Goal: Task Accomplishment & Management: Manage account settings

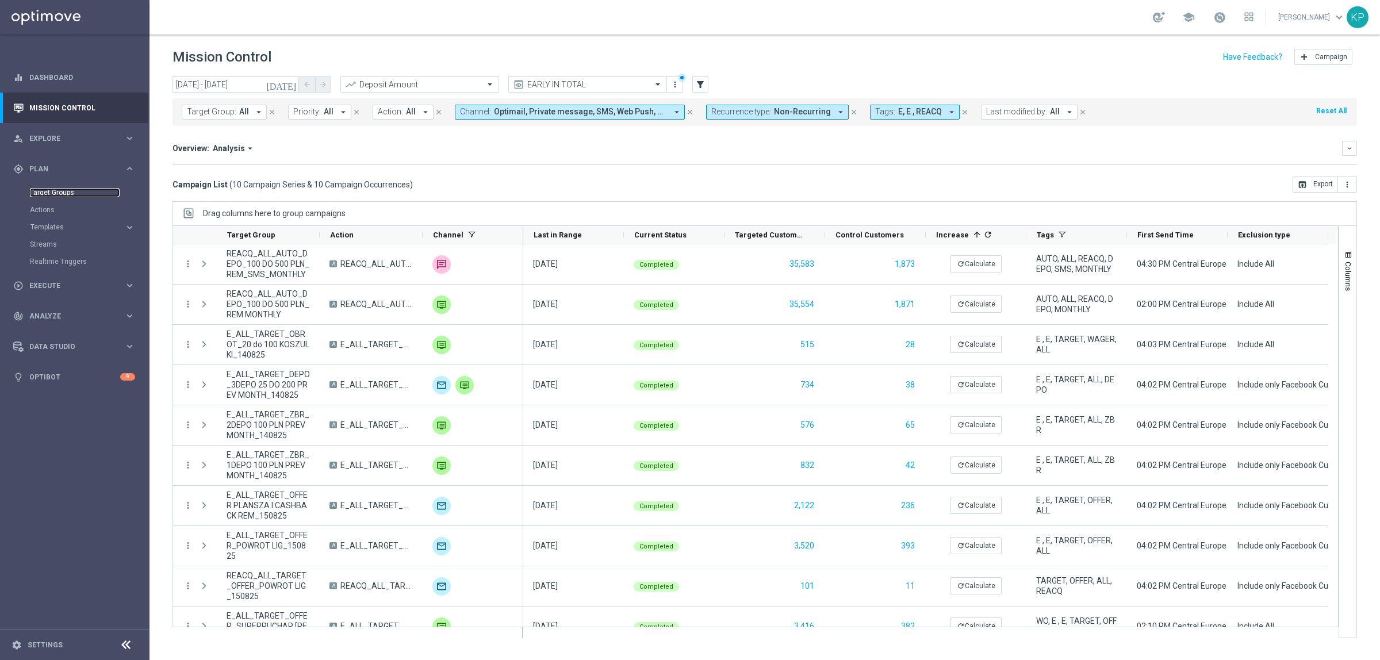
click at [52, 194] on link "Target Groups" at bounding box center [75, 192] width 90 height 9
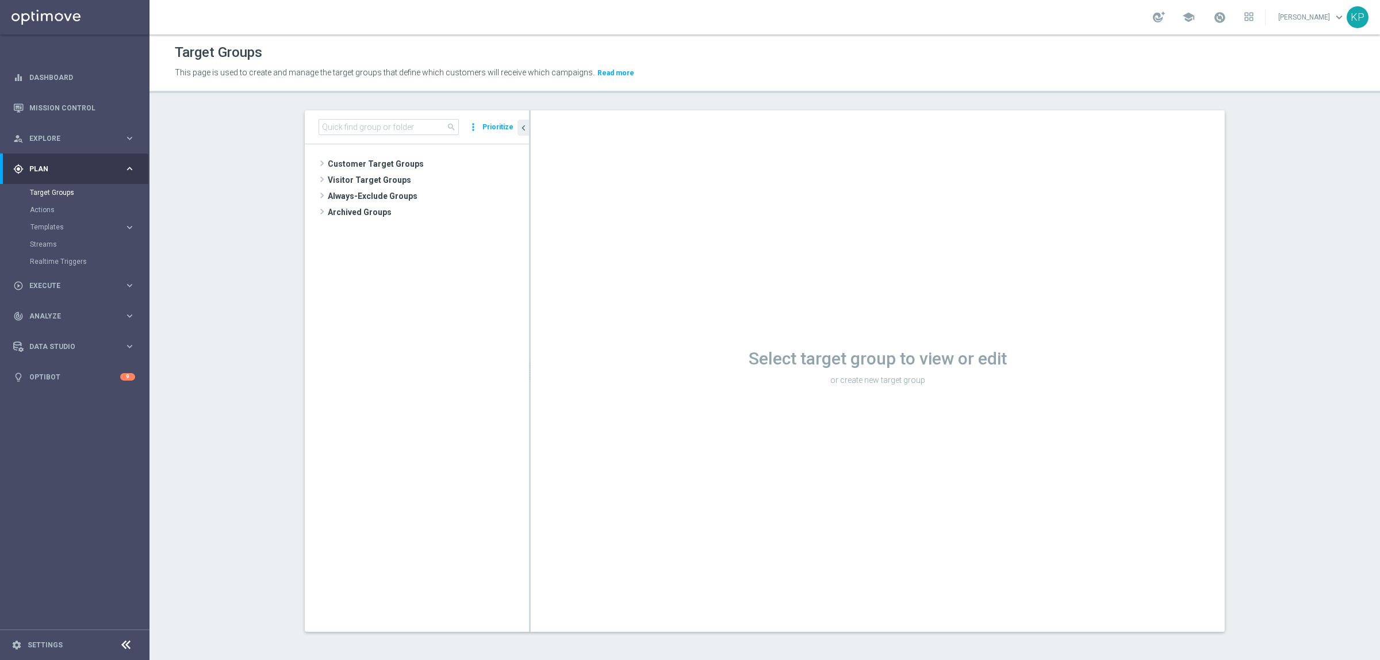
click at [329, 364] on tree-viewport "Customer Target Groups library_add create_new_folder" at bounding box center [417, 387] width 224 height 487
click at [352, 125] on input at bounding box center [389, 127] width 140 height 16
paste input "E_ALL_TARGET_ZBR_1-2DEPO 200 PLN PREV MONTH rem_180825"
type input "E_ALL_TARGET_ZBR_1-2DEPO 200 PLN PREV MONTH rem_180825"
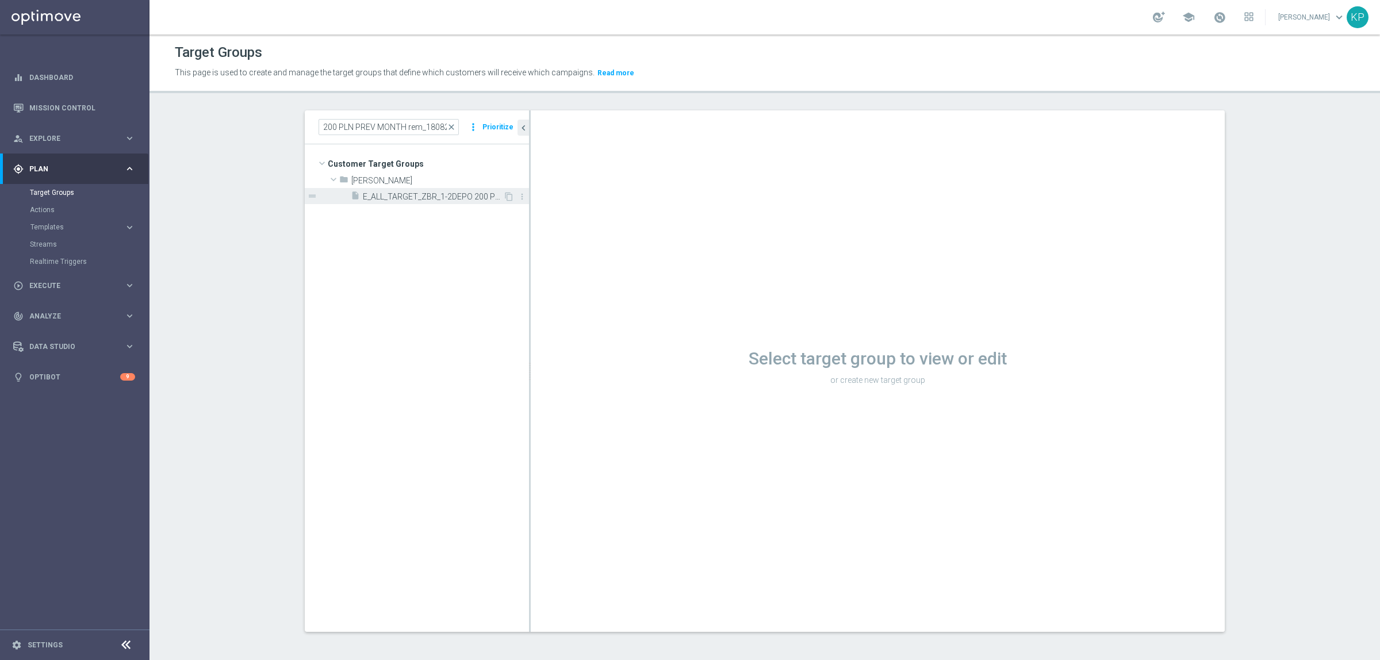
click at [401, 194] on span "E_ALL_TARGET_ZBR_1-2DEPO 200 PLN PREV MONTH rem_180825" at bounding box center [433, 197] width 140 height 10
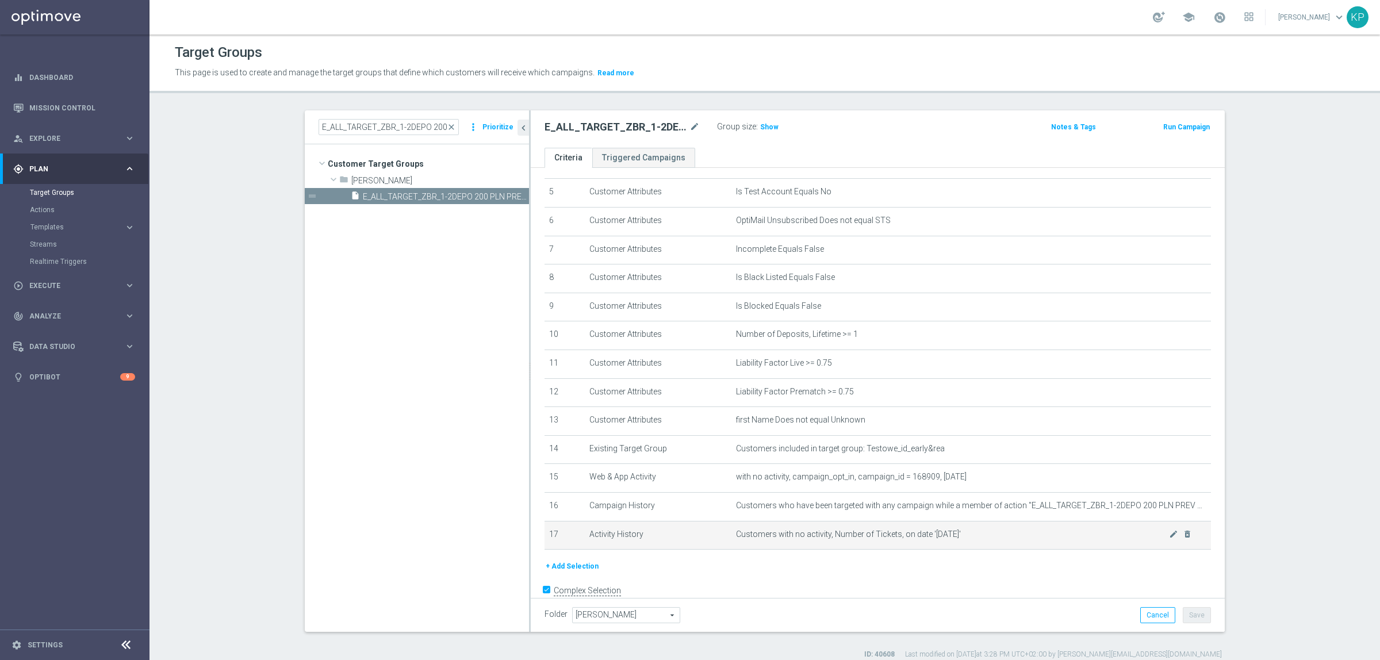
scroll to position [168, 0]
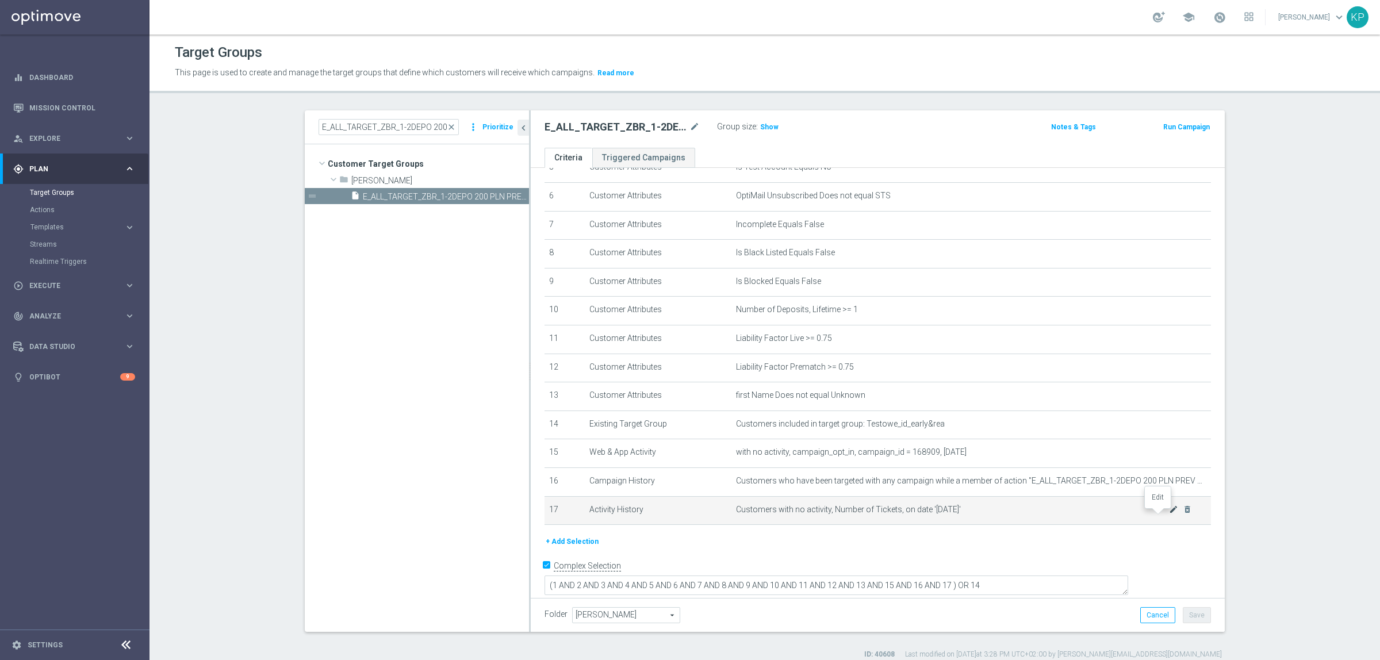
click at [1169, 514] on icon "mode_edit" at bounding box center [1173, 509] width 9 height 9
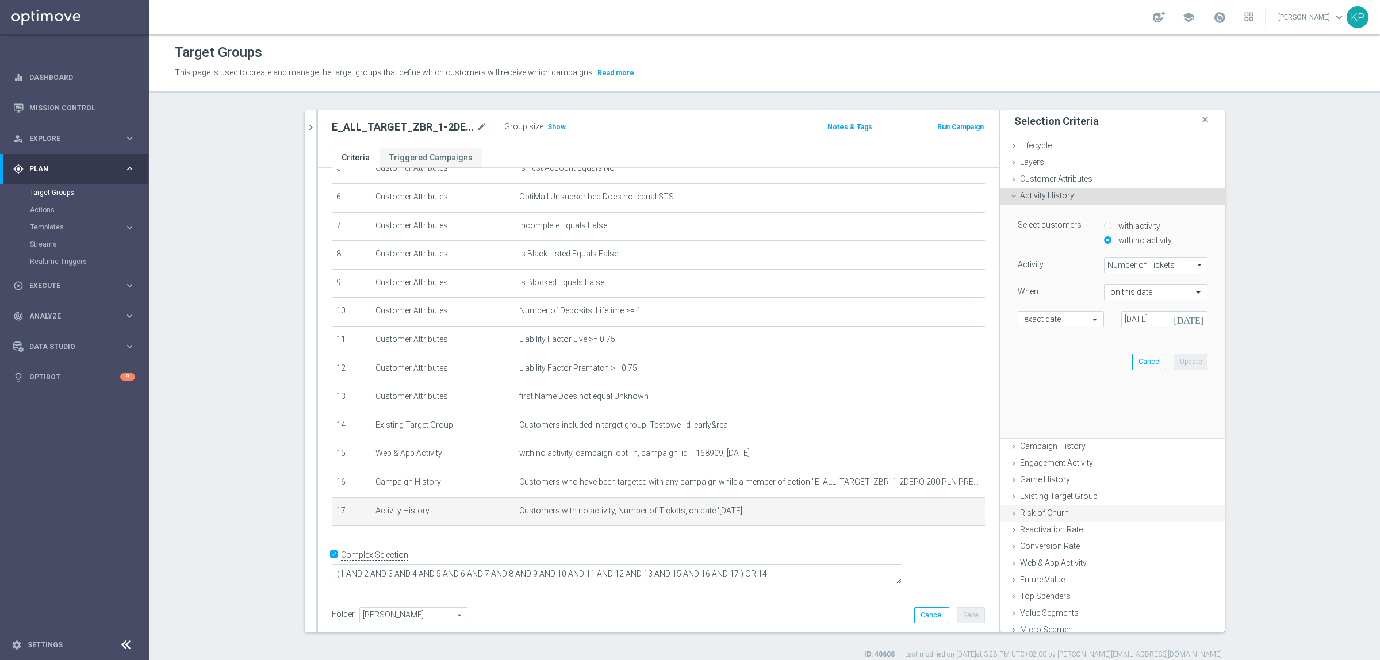
scroll to position [156, 0]
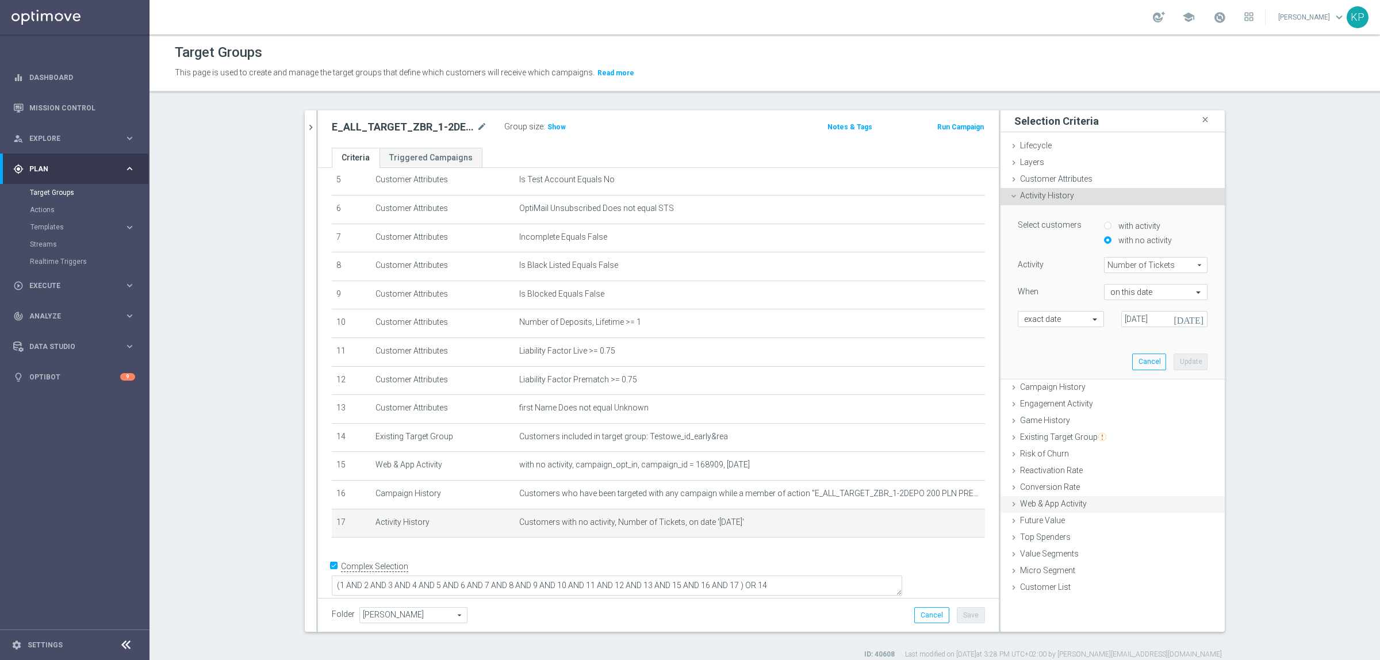
click at [1044, 503] on span "Web & App Activity" at bounding box center [1053, 503] width 67 height 9
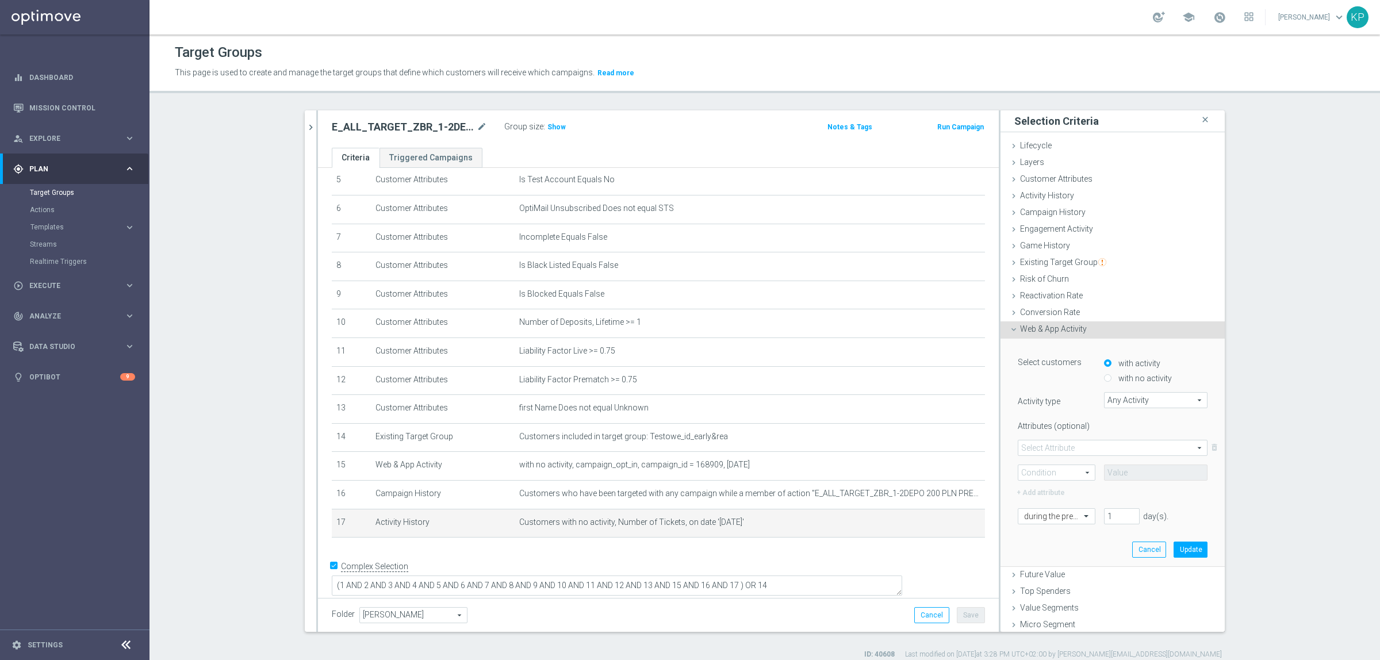
click at [1104, 377] on input "with no activity" at bounding box center [1107, 378] width 7 height 7
radio input "true"
click at [1111, 398] on span "Any Activity" at bounding box center [1156, 400] width 102 height 15
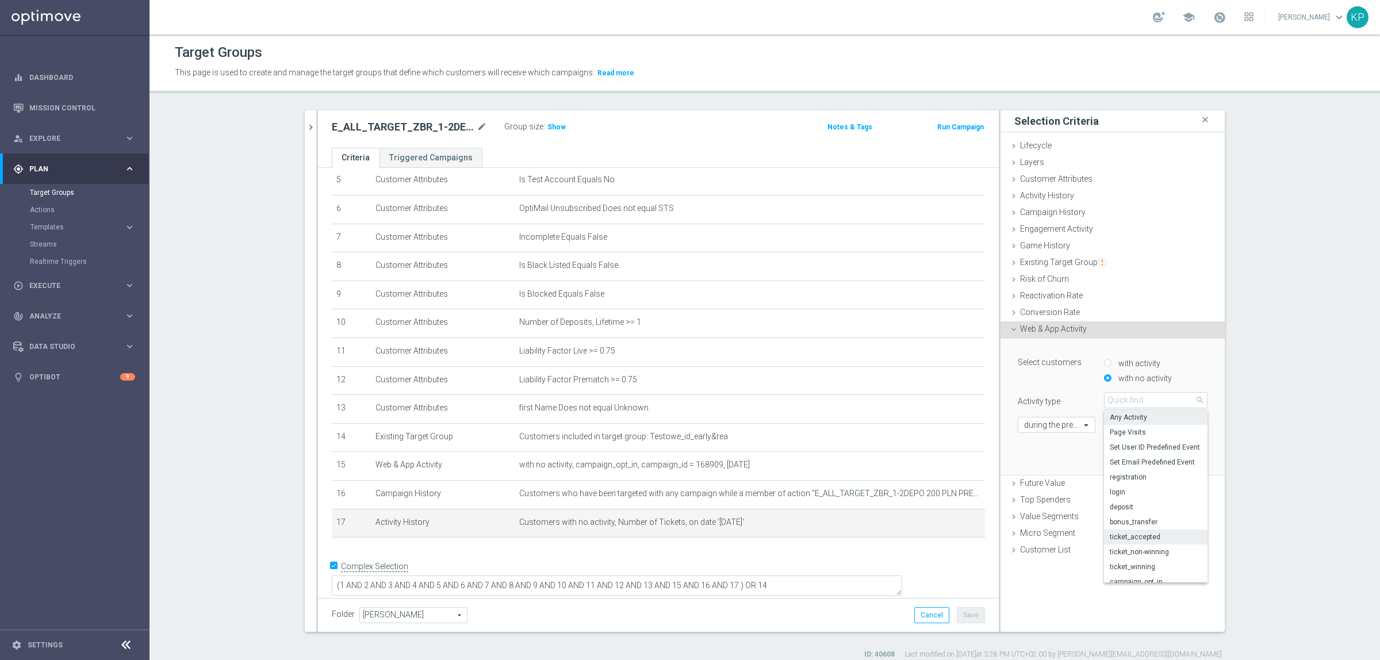
click at [1136, 534] on span "ticket_accepted" at bounding box center [1156, 536] width 92 height 9
type input "ticket_accepted"
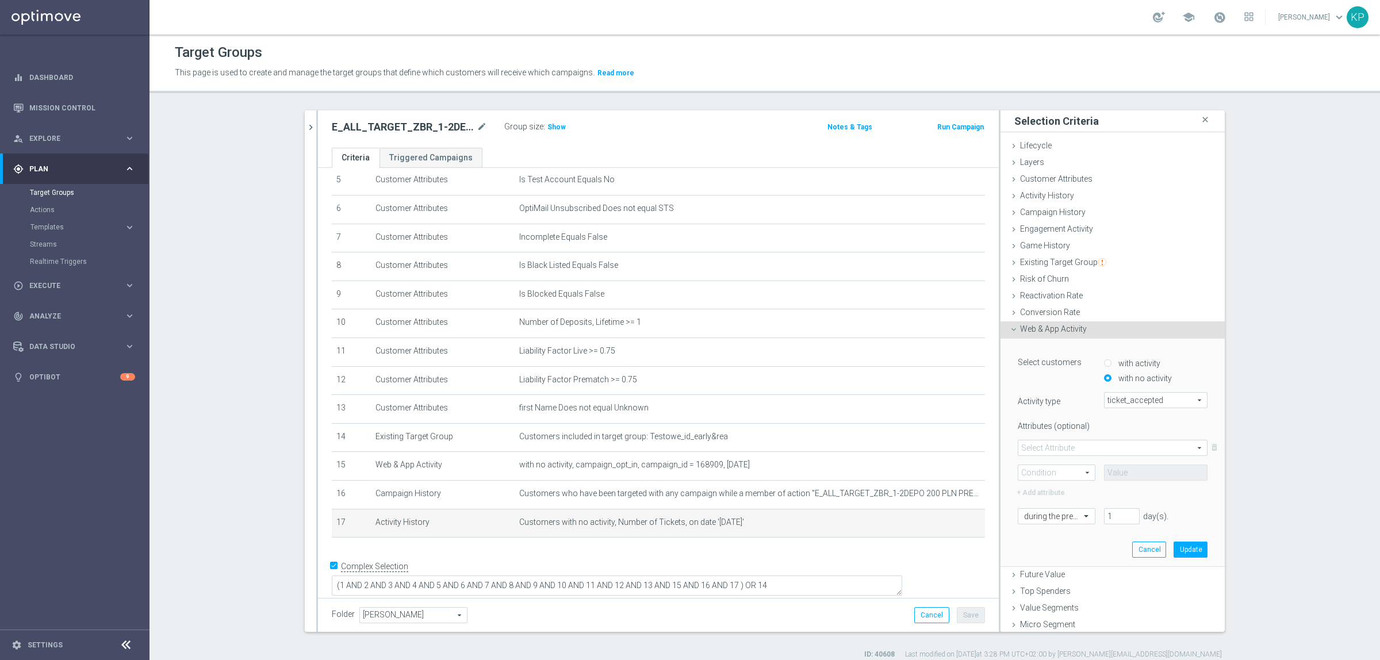
click at [1097, 446] on span at bounding box center [1112, 447] width 189 height 15
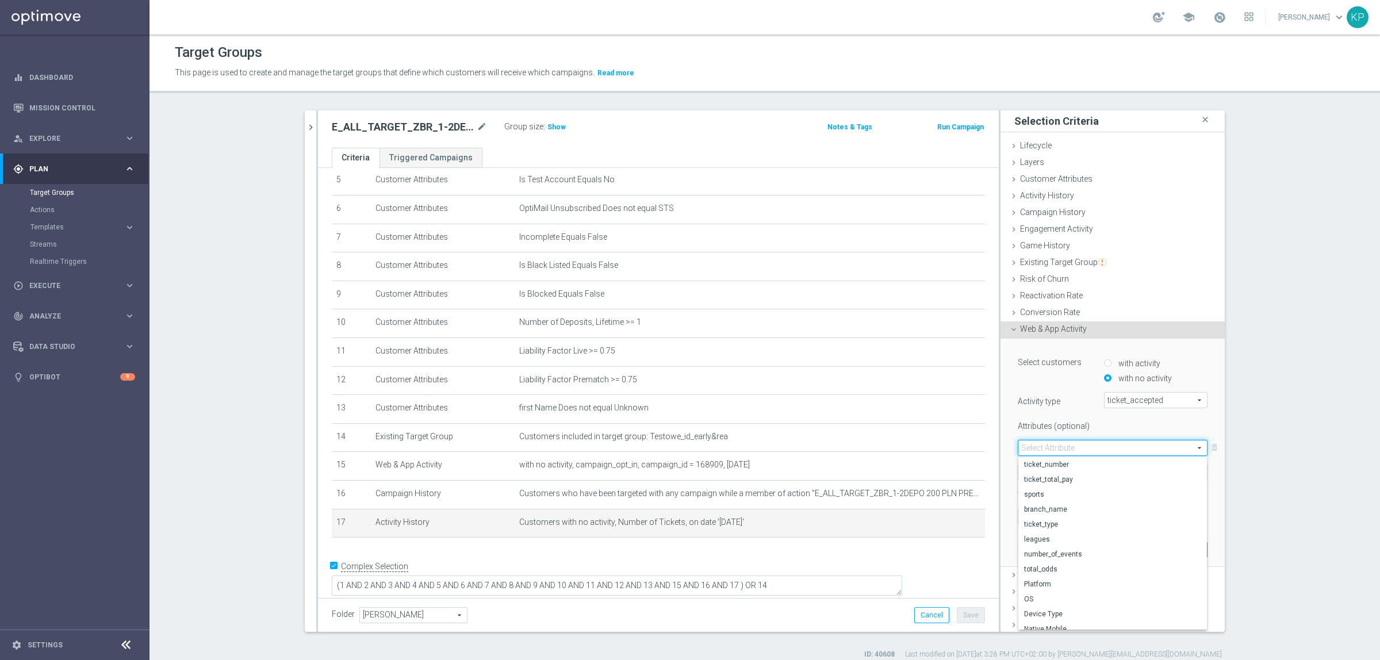
click at [1096, 426] on div "Attributes (optional)" at bounding box center [1112, 424] width 207 height 14
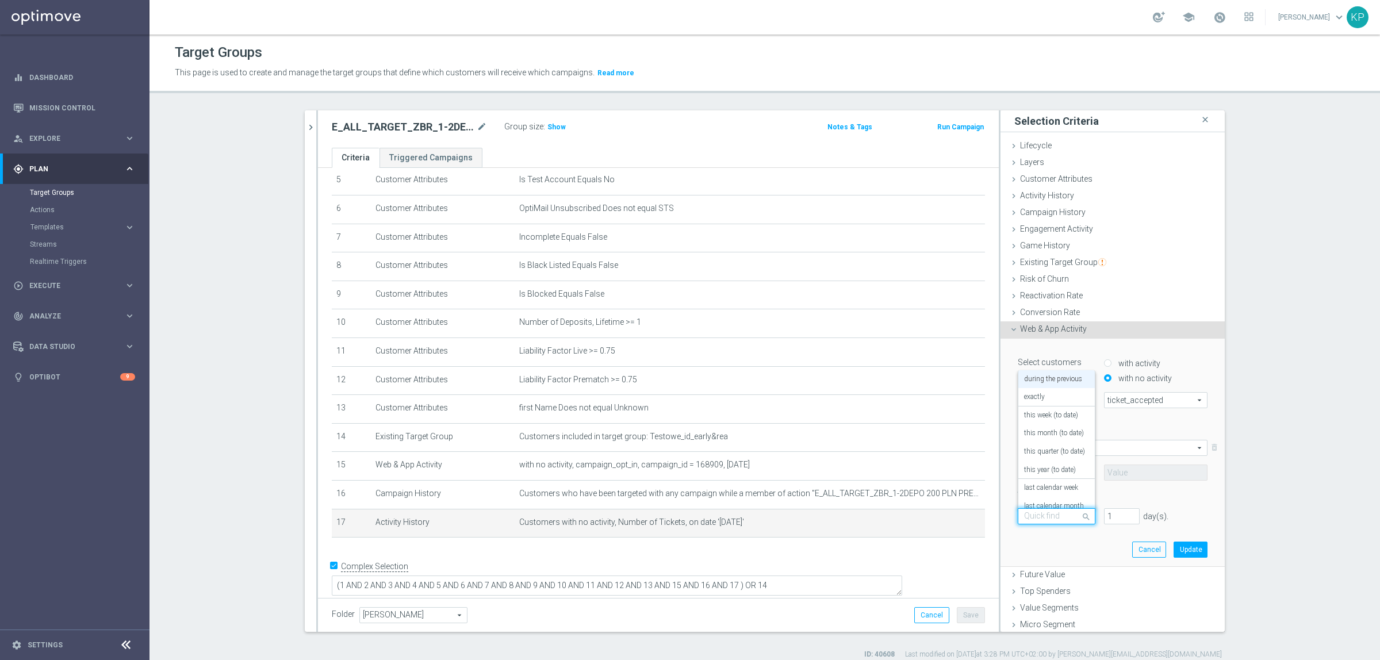
click at [1061, 516] on div at bounding box center [1056, 517] width 76 height 10
click at [1045, 466] on div "[DATE]" at bounding box center [1056, 460] width 65 height 18
click at [196, 228] on section "E_ALL_TARGET_ZBR_1-2DEPO 200 PLN PREV MONTH rem_180825 close more_vert Prioriti…" at bounding box center [765, 384] width 1231 height 549
click at [1174, 547] on button "Update" at bounding box center [1191, 550] width 34 height 16
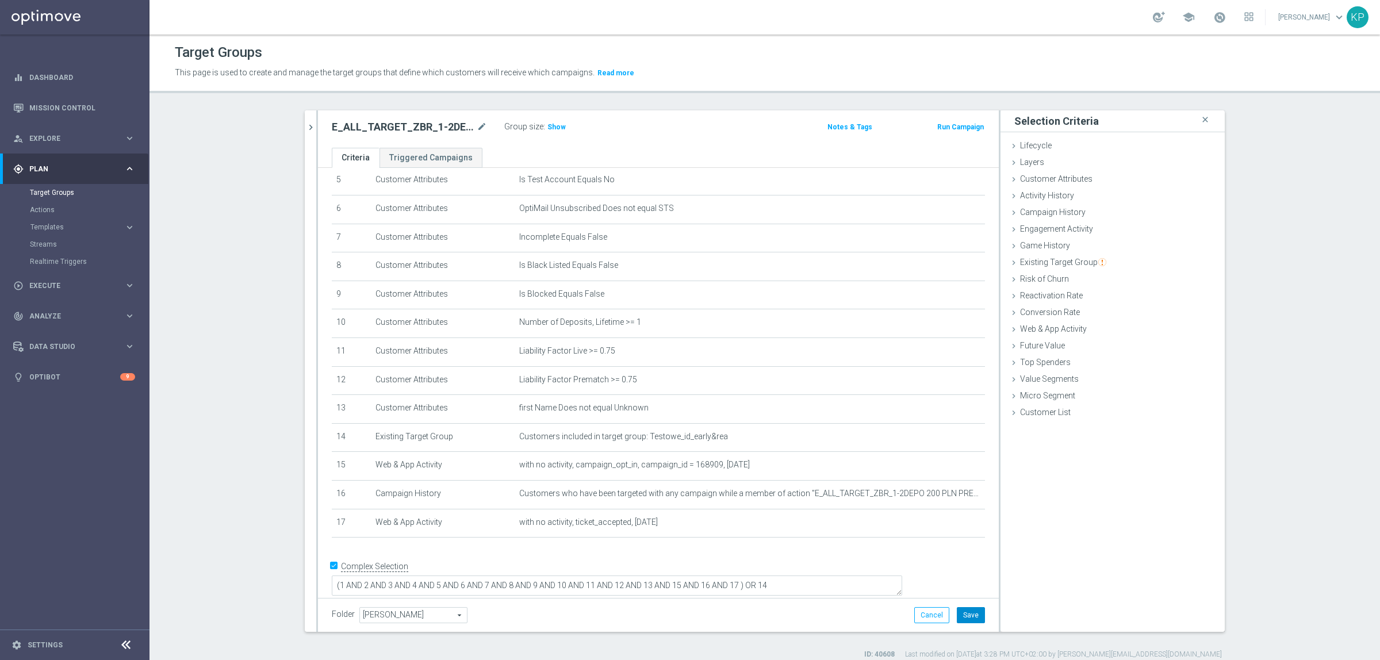
click at [968, 619] on button "Save" at bounding box center [971, 615] width 28 height 16
drag, startPoint x: 208, startPoint y: 122, endPoint x: 184, endPoint y: 121, distance: 24.2
click at [208, 122] on section "E_ALL_TARGET_ZBR_1-2DEPO 200 PLN PREV MONTH rem_180825 close more_vert Prioriti…" at bounding box center [765, 384] width 1231 height 549
click at [59, 102] on link "Mission Control" at bounding box center [82, 108] width 106 height 30
